Goal: Check status

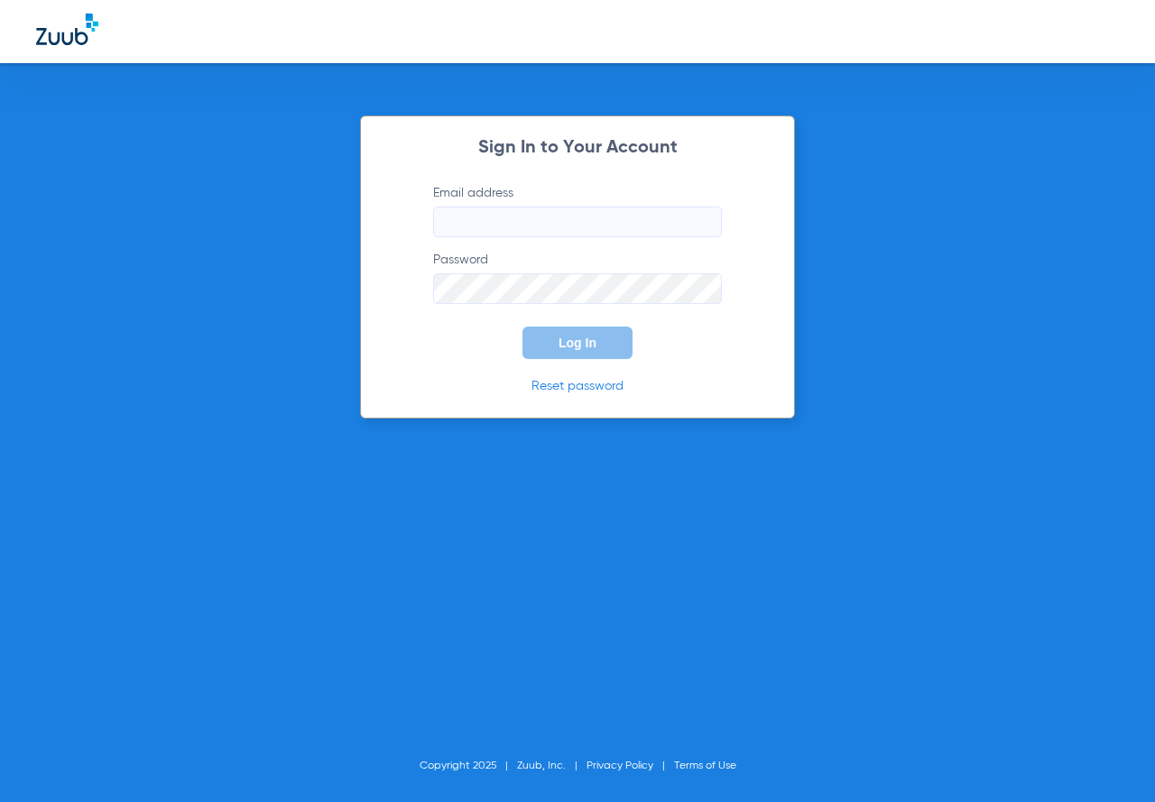
type input "[DOMAIN_NAME][EMAIL_ADDRESS][DOMAIN_NAME]"
click at [621, 352] on button "Log In" at bounding box center [577, 343] width 110 height 32
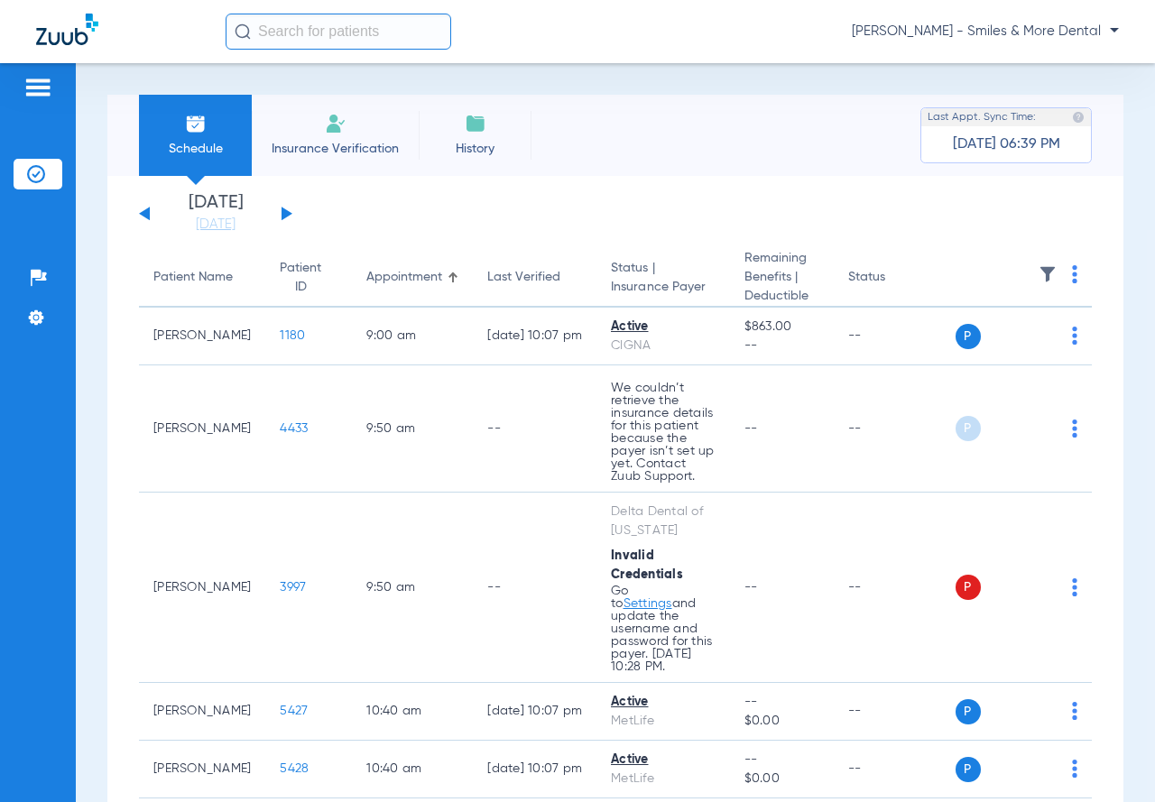
click at [146, 217] on button at bounding box center [144, 214] width 11 height 14
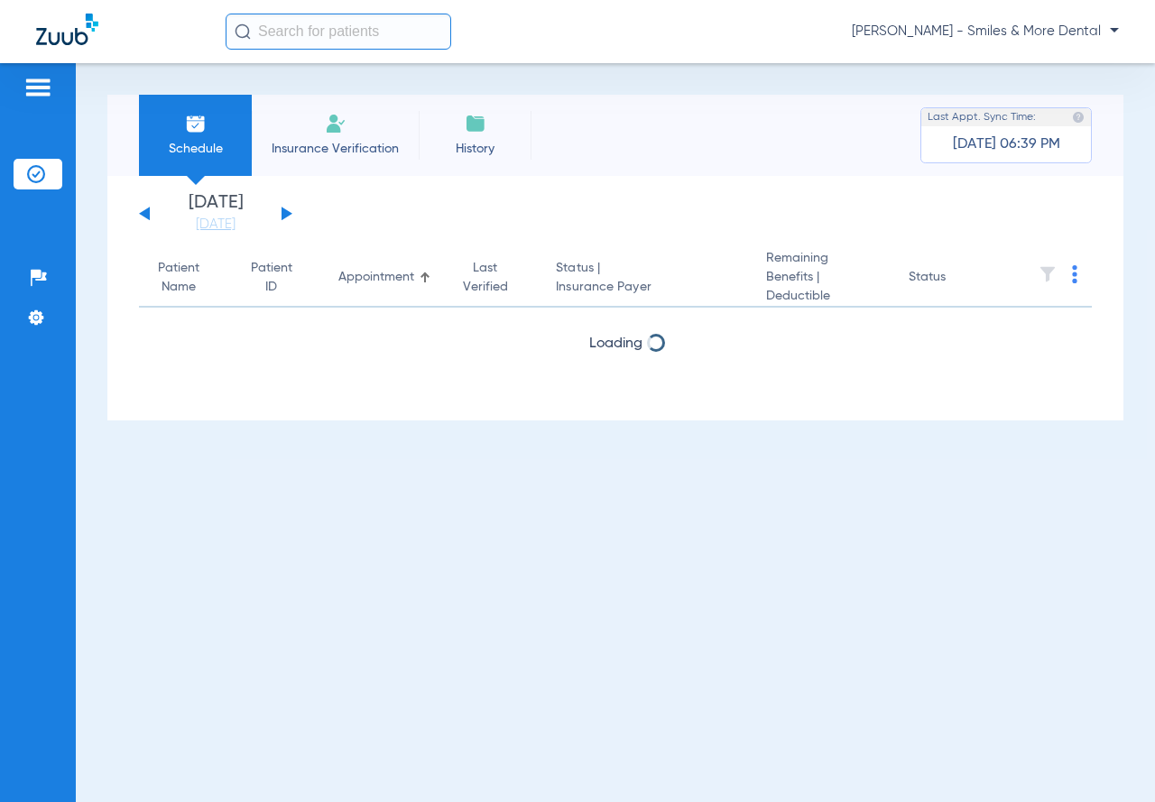
click at [146, 217] on button at bounding box center [144, 214] width 11 height 14
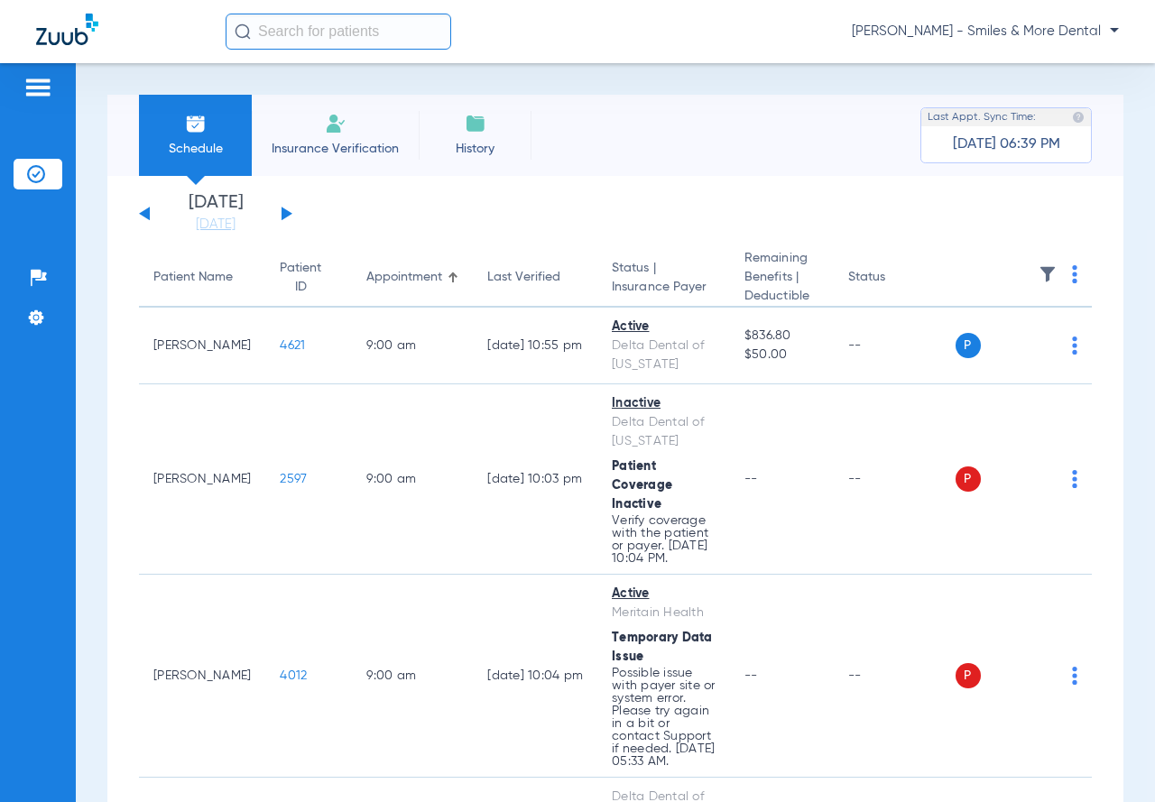
click at [302, 32] on input "text" at bounding box center [339, 32] width 226 height 36
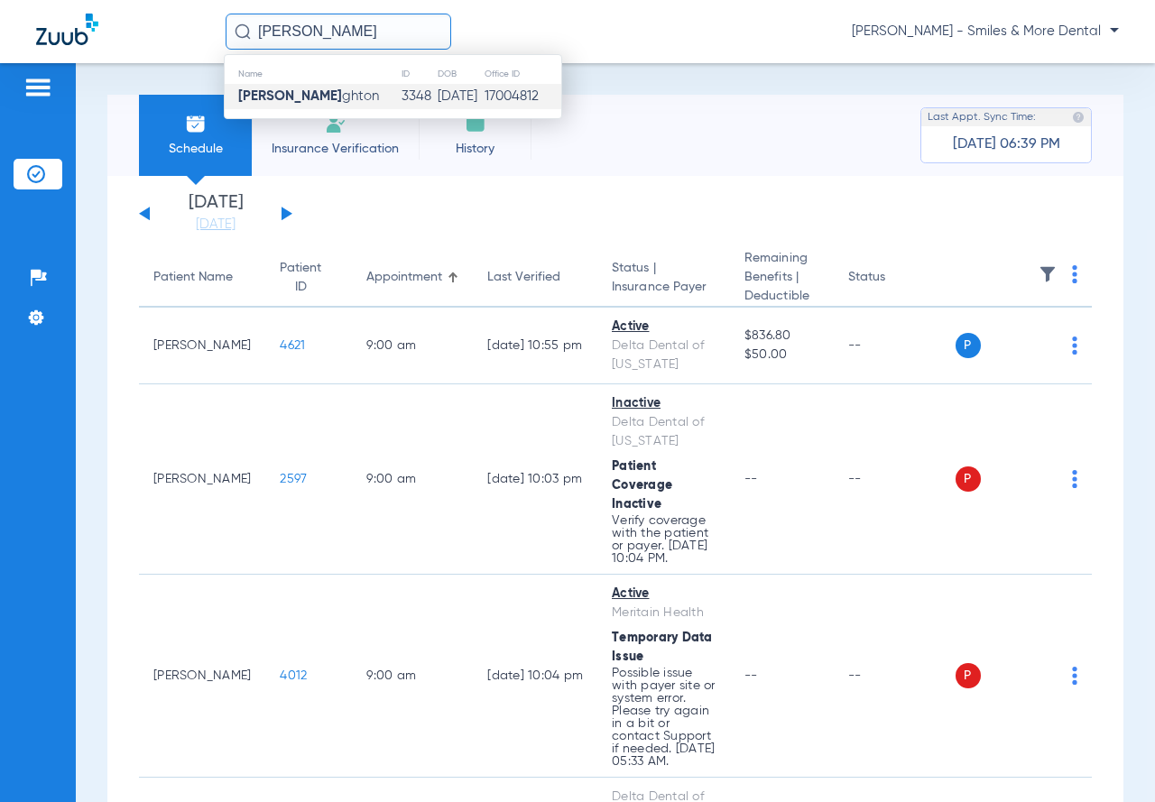
type input "[PERSON_NAME]"
click at [437, 100] on td "[DATE]" at bounding box center [460, 96] width 47 height 25
